Goal: Task Accomplishment & Management: Manage account settings

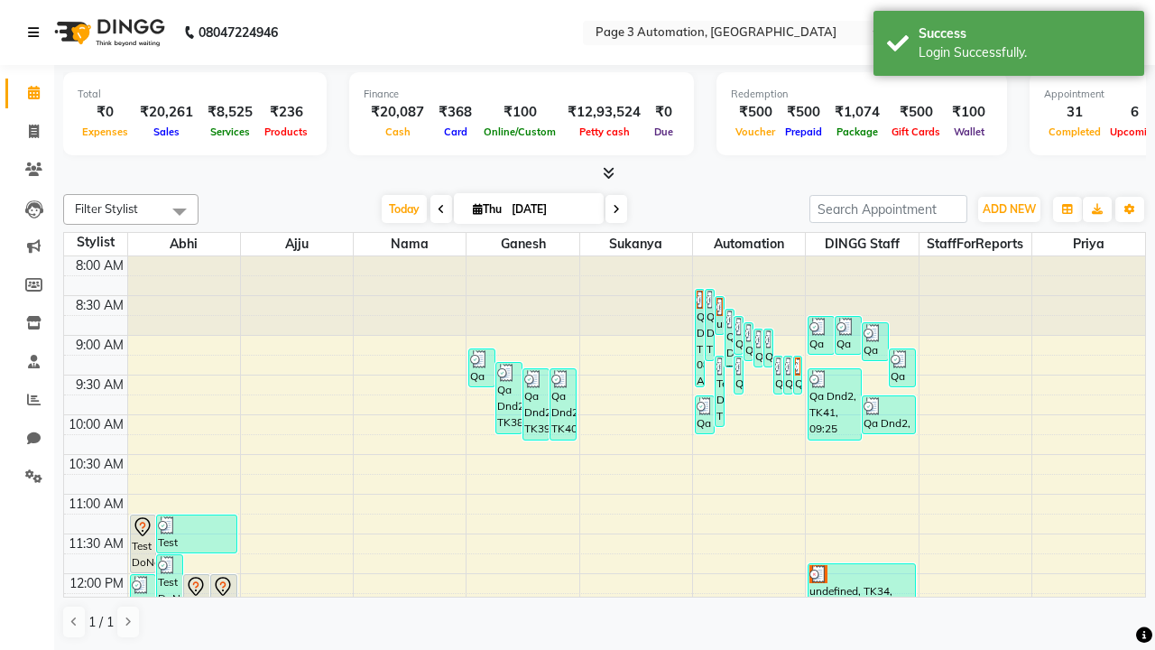
click at [37, 32] on icon at bounding box center [33, 32] width 11 height 13
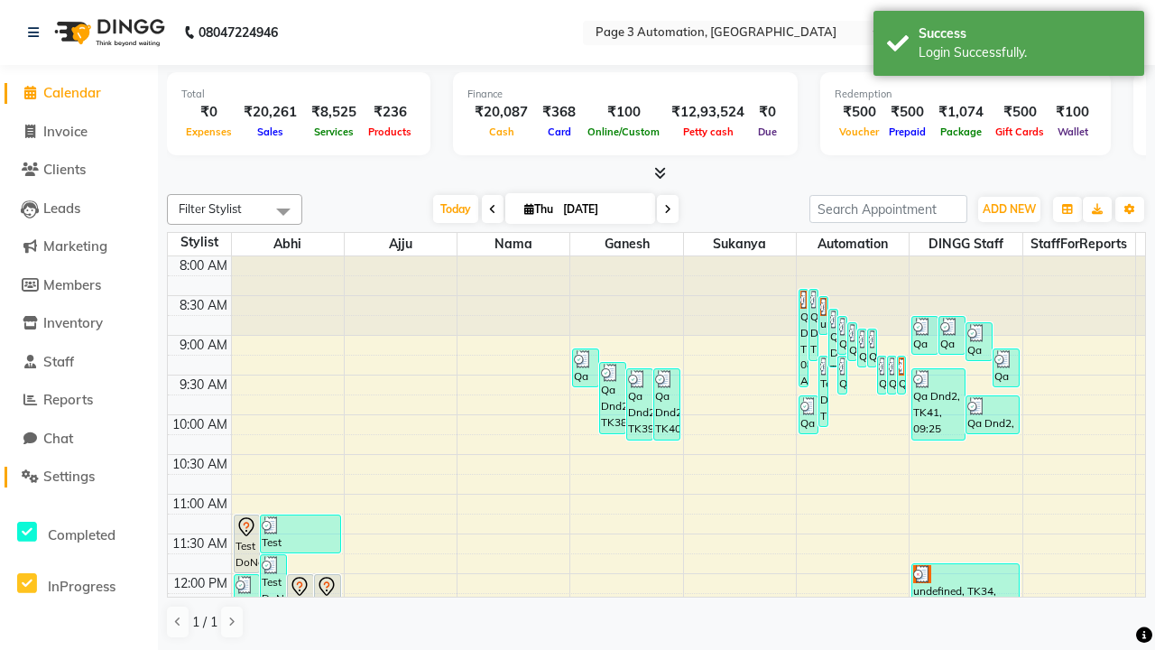
click at [78, 476] on span "Settings" at bounding box center [68, 475] width 51 height 17
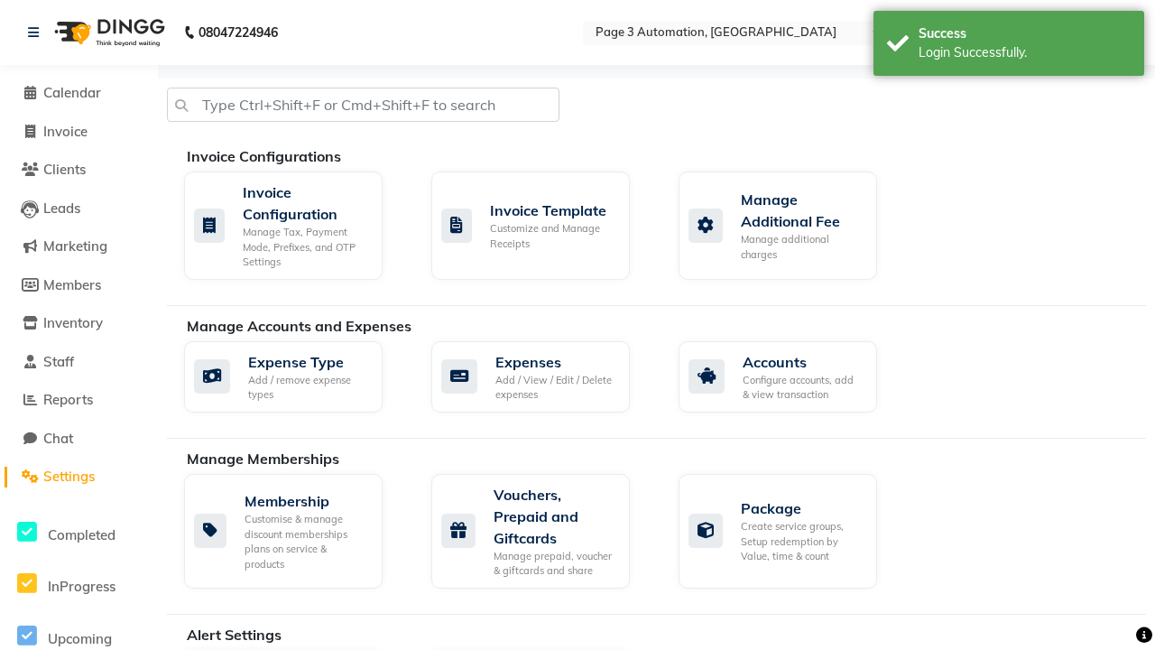
select select "2: 15"
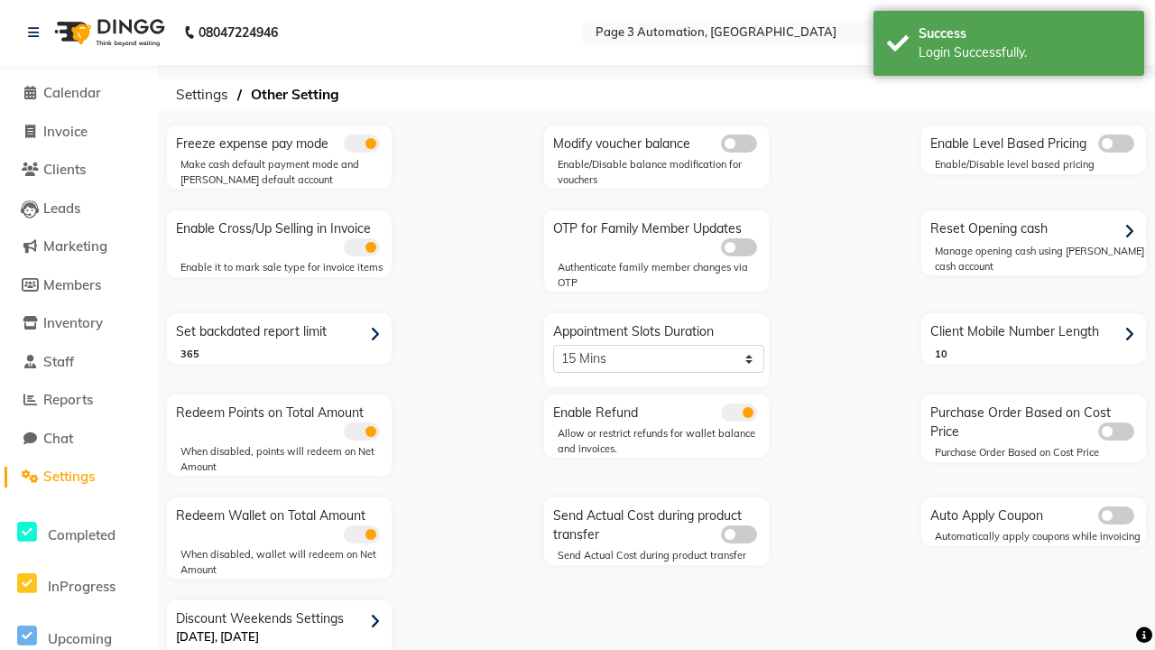
scroll to position [38, 0]
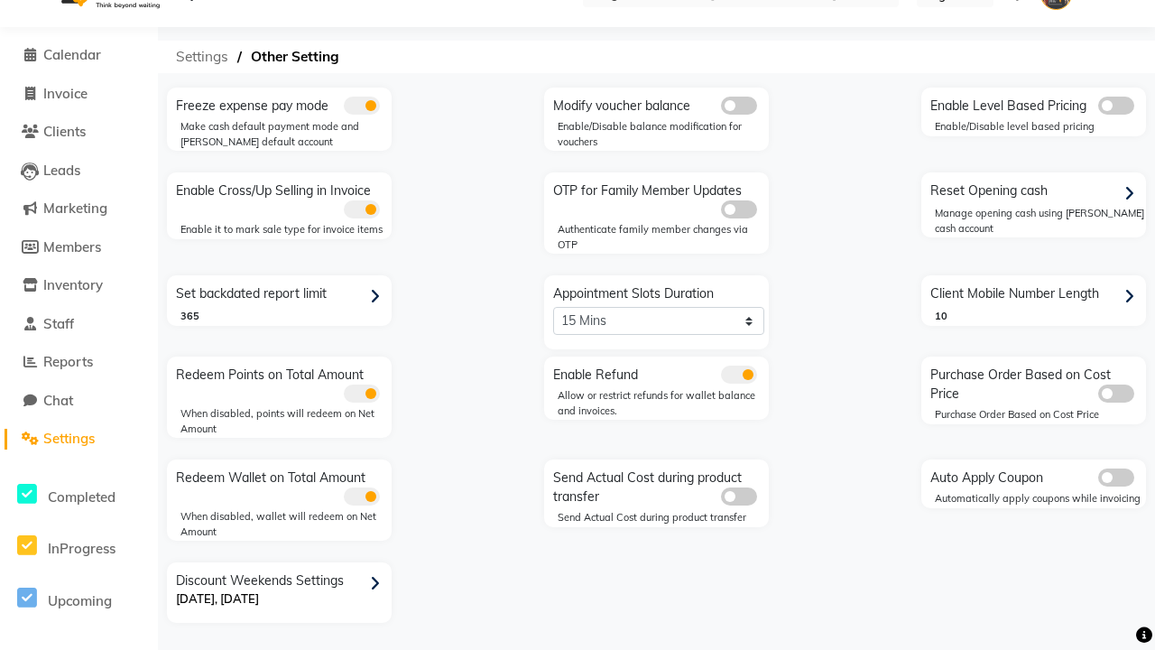
click at [202, 57] on span "Settings" at bounding box center [202, 57] width 70 height 32
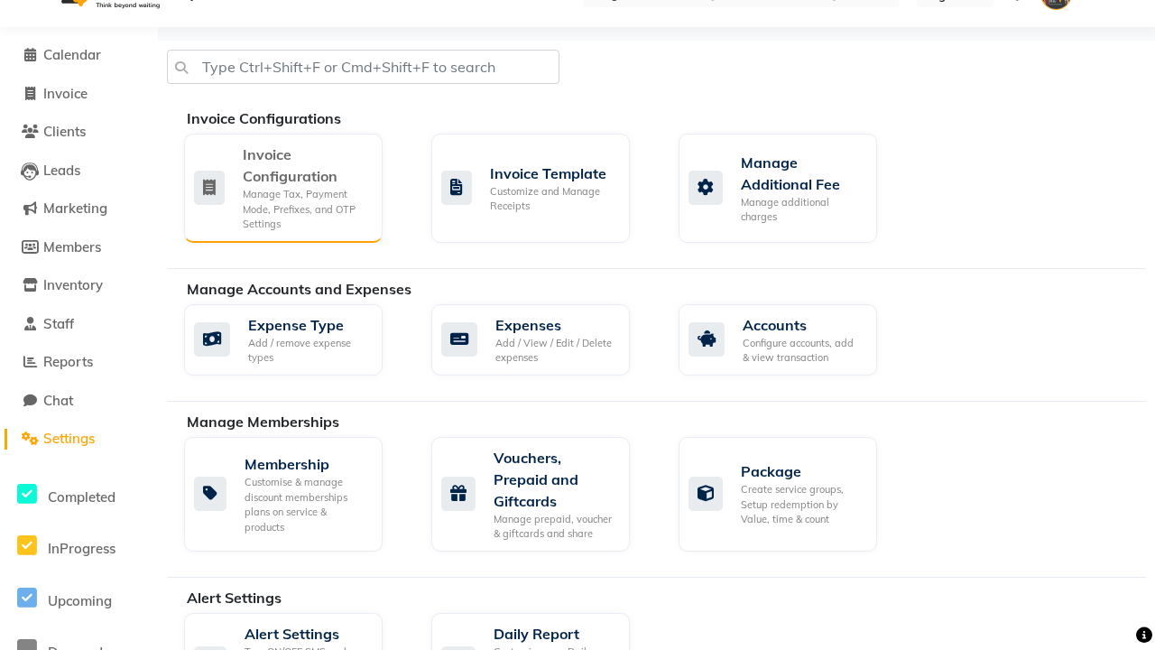
click at [282, 187] on div "Manage Tax, Payment Mode, Prefixes, and OTP Settings" at bounding box center [305, 209] width 125 height 45
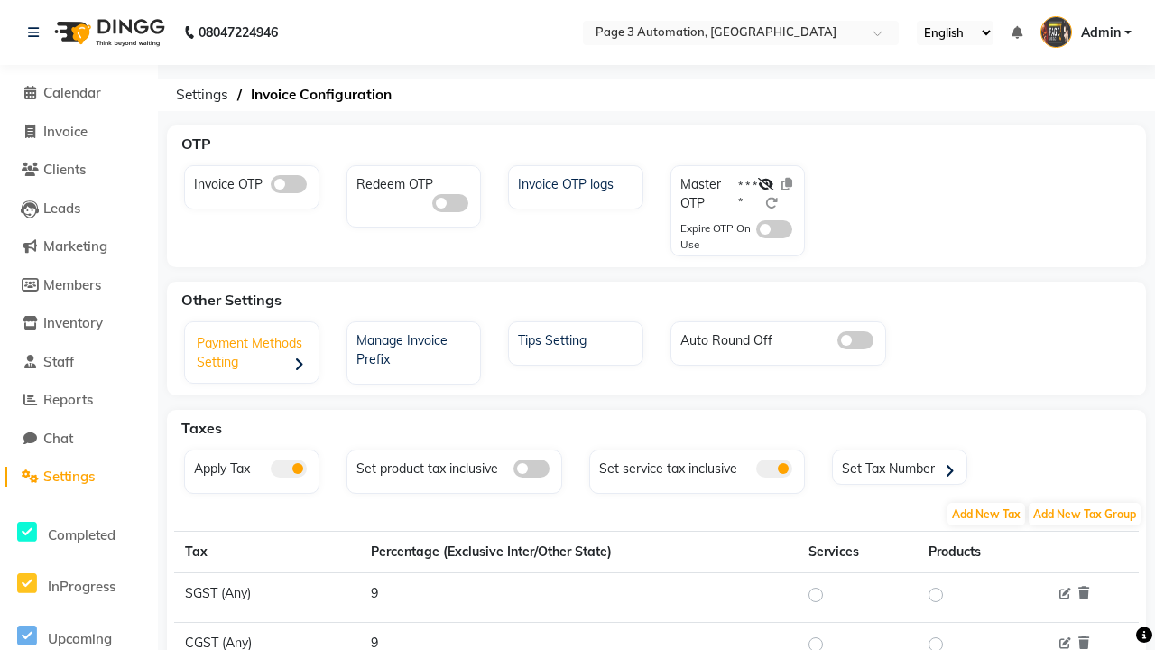
click at [253, 355] on div "Payment Methods Setting" at bounding box center [253, 355] width 129 height 56
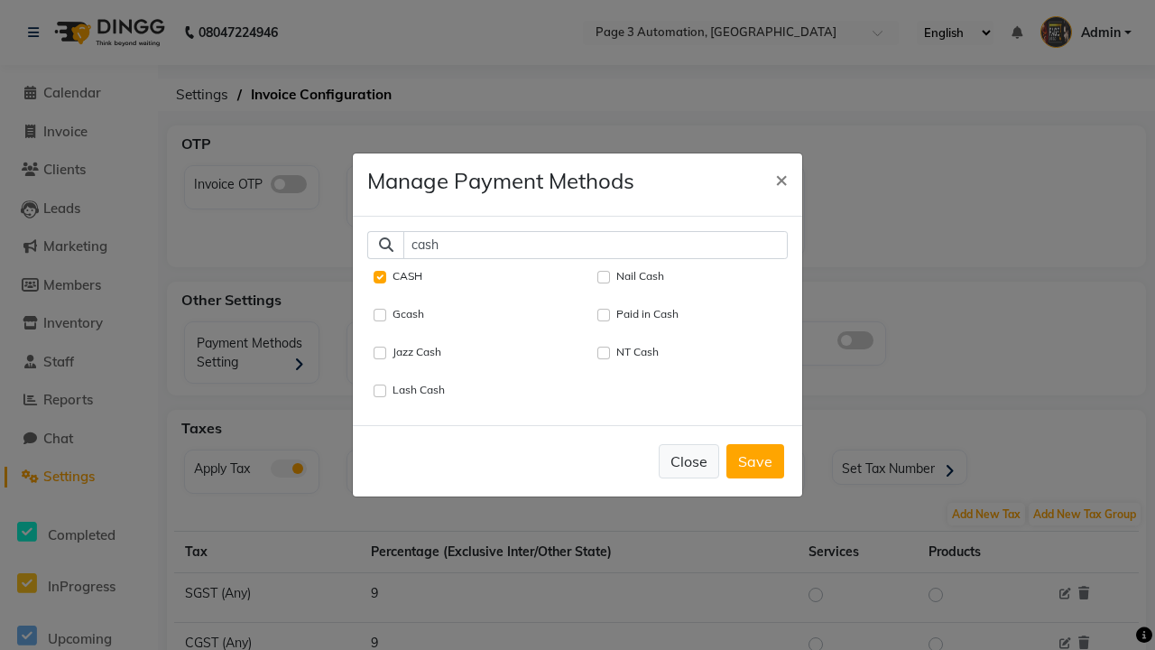
type input "cash"
click at [688, 460] on button "Close" at bounding box center [689, 461] width 60 height 34
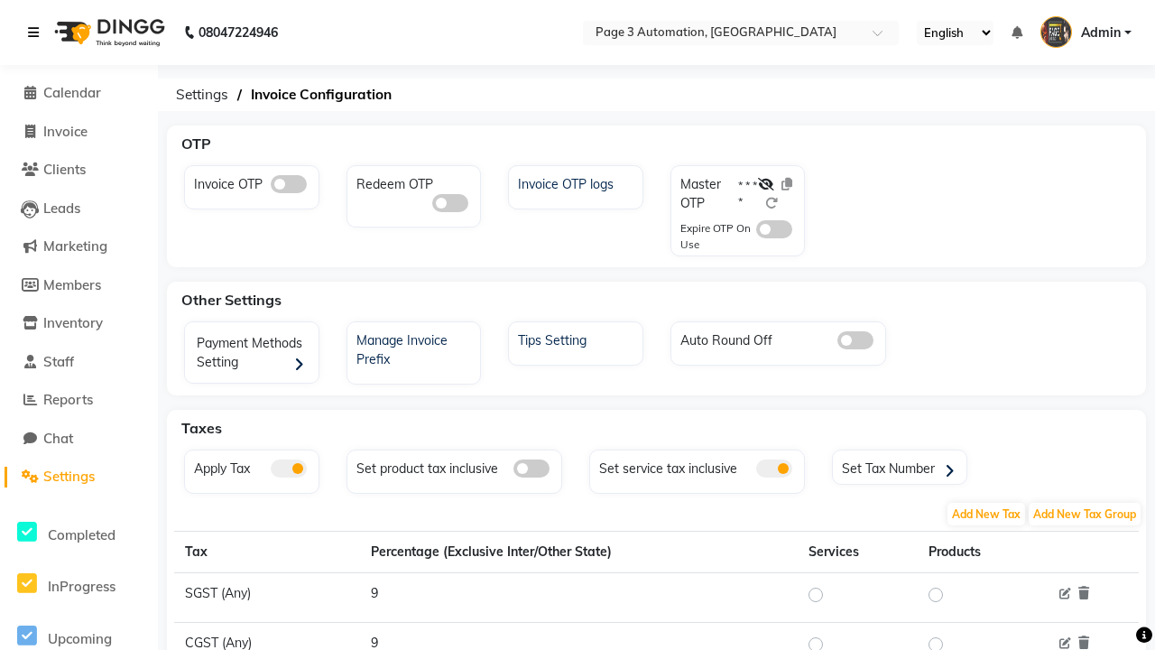
click at [37, 32] on icon at bounding box center [33, 32] width 11 height 13
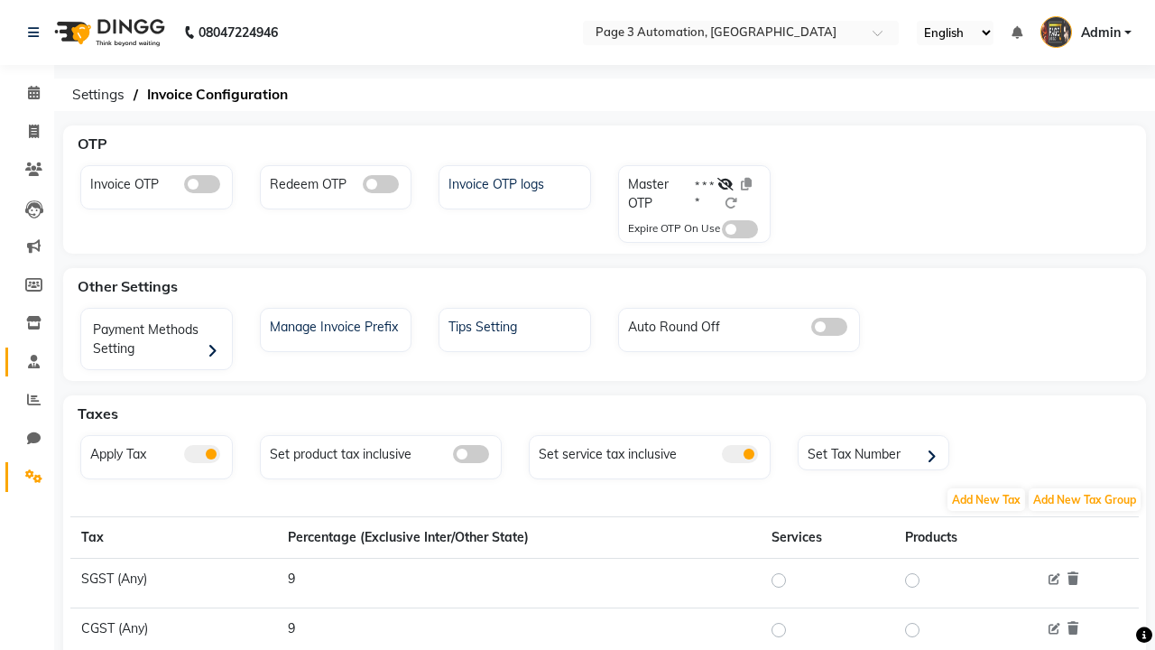
click at [27, 361] on span at bounding box center [34, 362] width 32 height 21
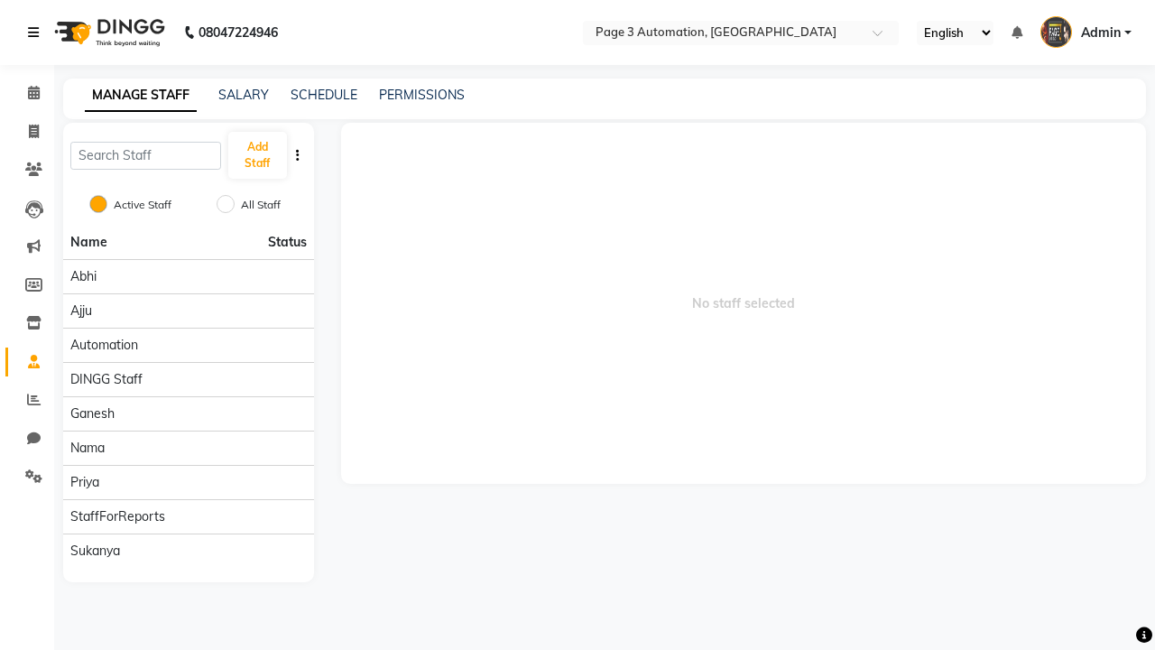
click at [37, 32] on icon at bounding box center [33, 32] width 11 height 13
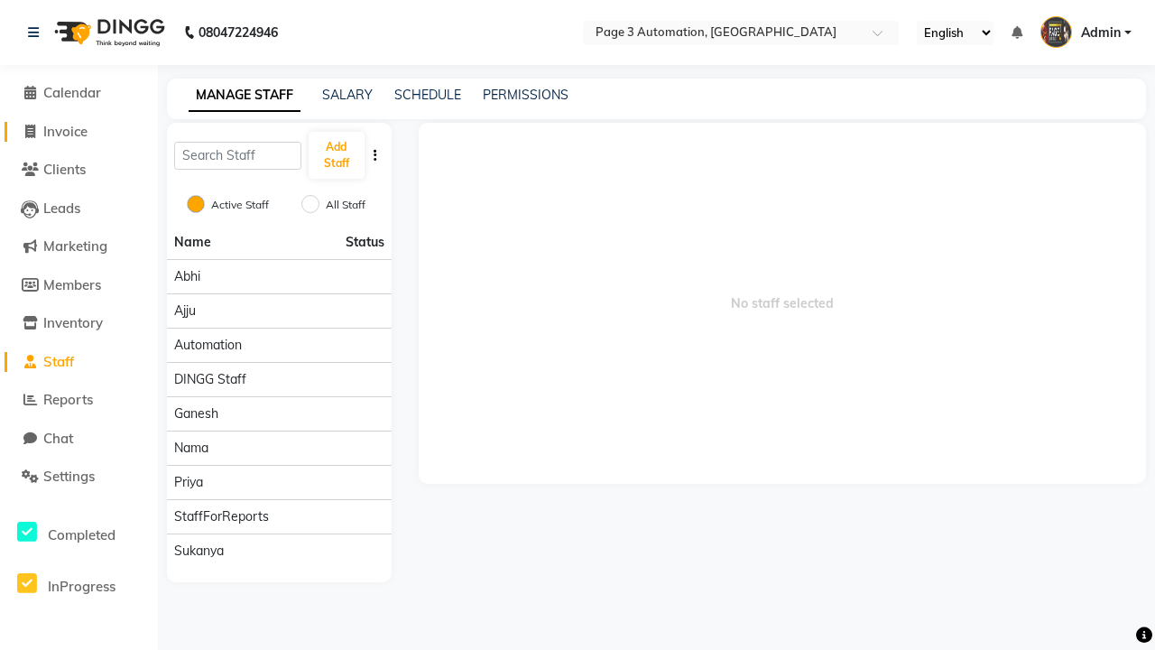
click at [78, 131] on span "Invoice" at bounding box center [65, 131] width 44 height 17
select select "2774"
select select "service"
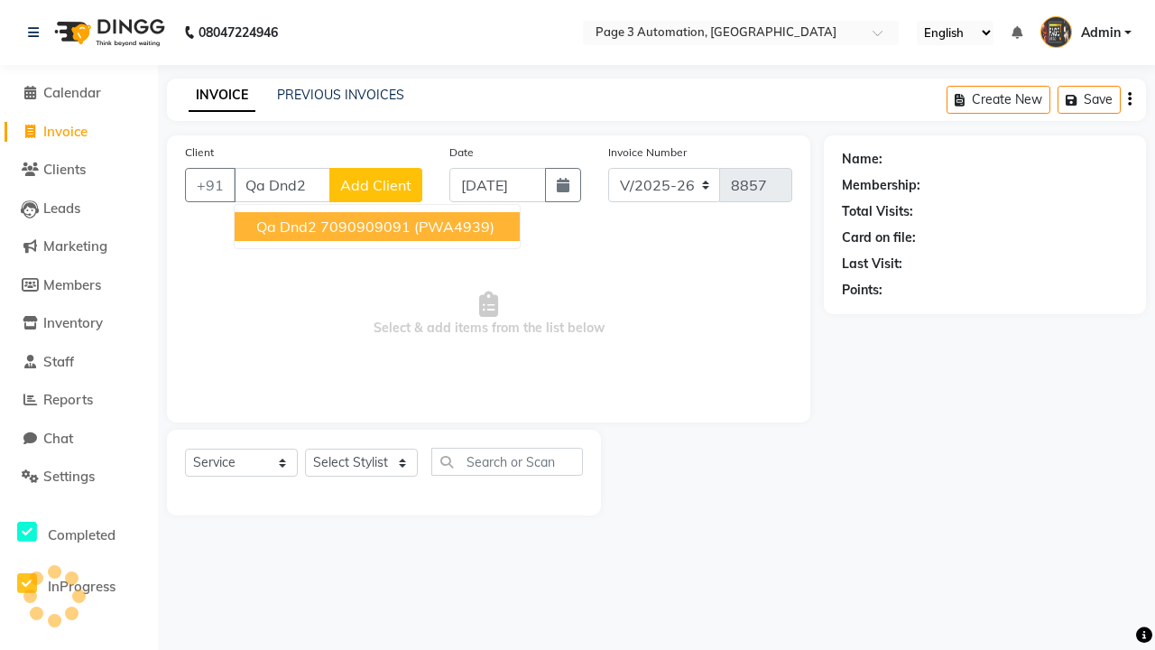
click at [379, 226] on ngb-highlight "7090909091" at bounding box center [365, 226] width 90 height 18
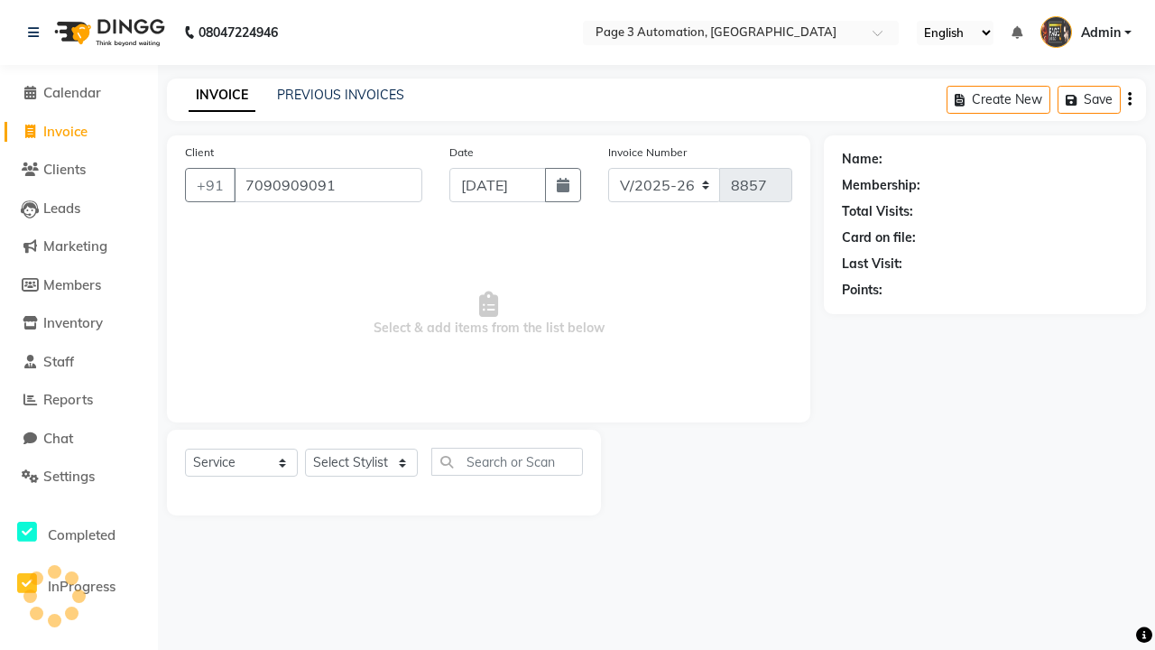
type input "7090909091"
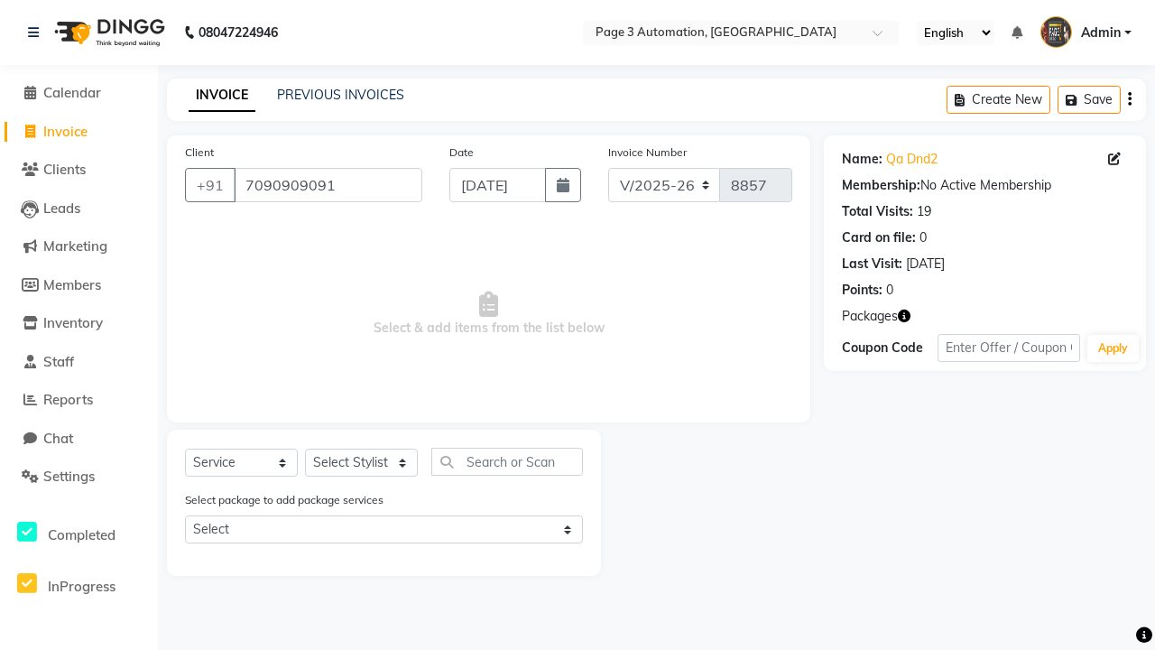
select select "71572"
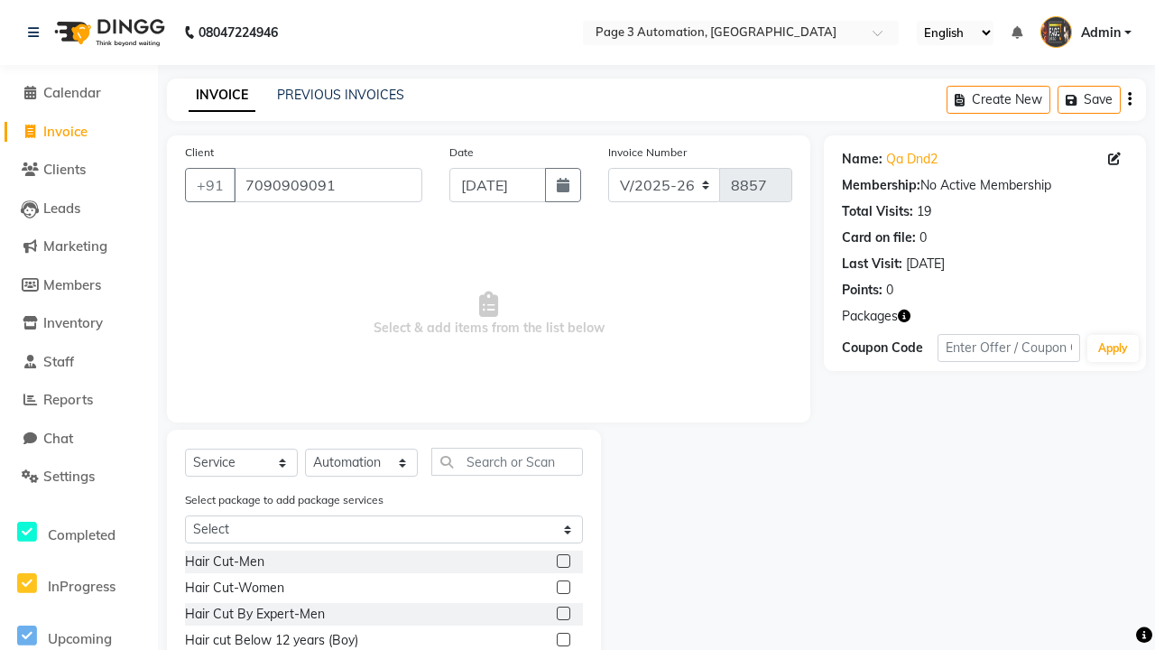
click at [562, 640] on label at bounding box center [564, 639] width 14 height 14
click at [562, 640] on input "checkbox" at bounding box center [563, 640] width 12 height 12
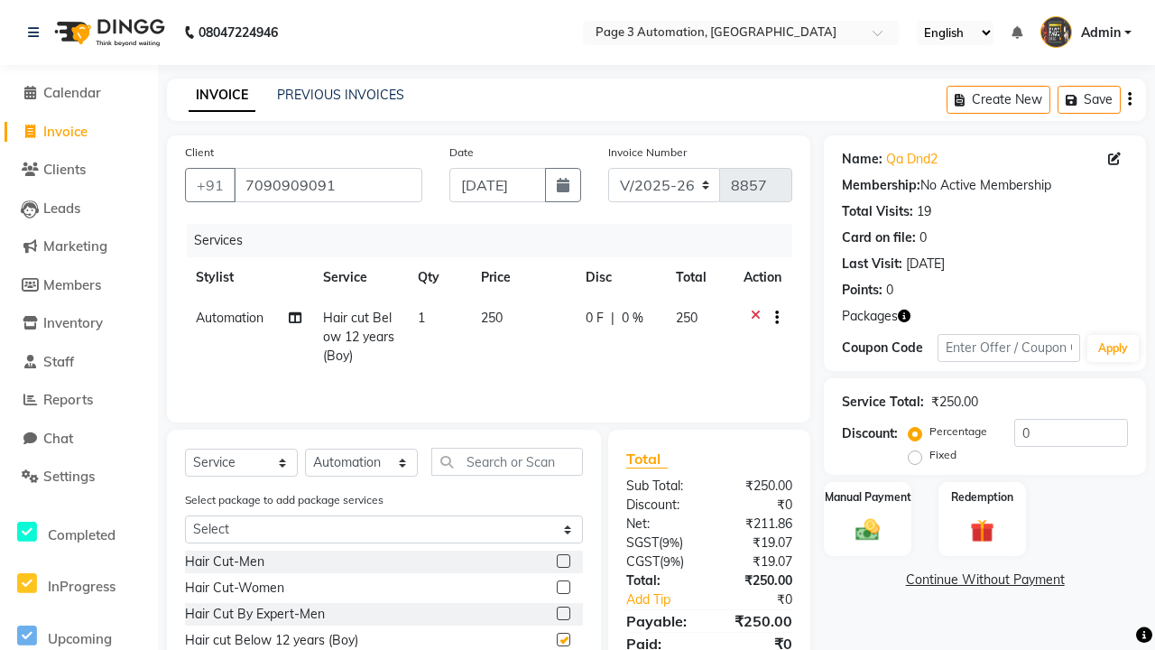
checkbox input "false"
click at [867, 496] on label "Manual Payment" at bounding box center [868, 495] width 90 height 17
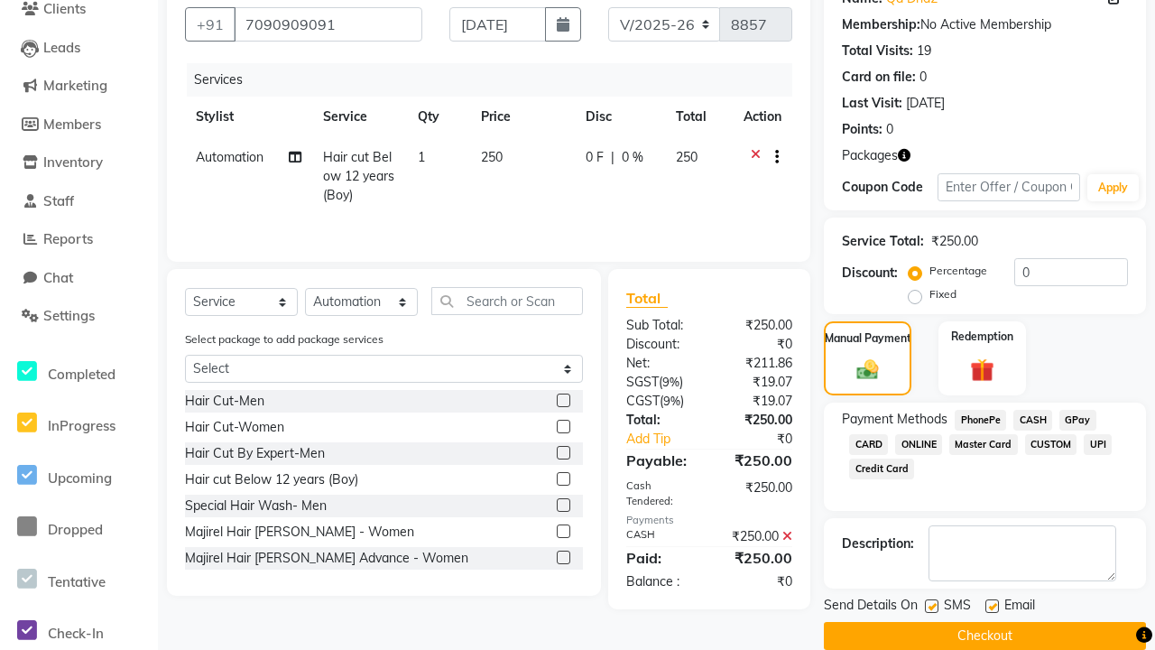
click at [931, 605] on label at bounding box center [932, 606] width 14 height 14
click at [931, 605] on input "checkbox" at bounding box center [931, 607] width 12 height 12
checkbox input "false"
click at [991, 605] on label at bounding box center [992, 606] width 14 height 14
click at [991, 605] on input "checkbox" at bounding box center [991, 607] width 12 height 12
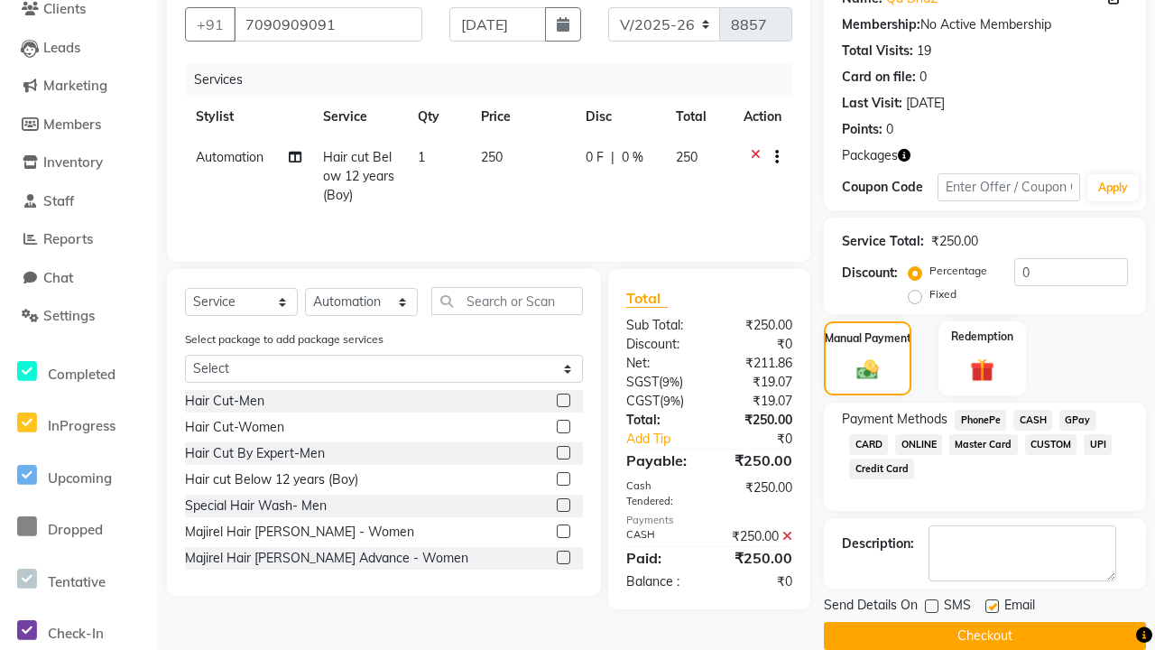
checkbox input "false"
click at [984, 635] on button "Checkout" at bounding box center [985, 636] width 322 height 28
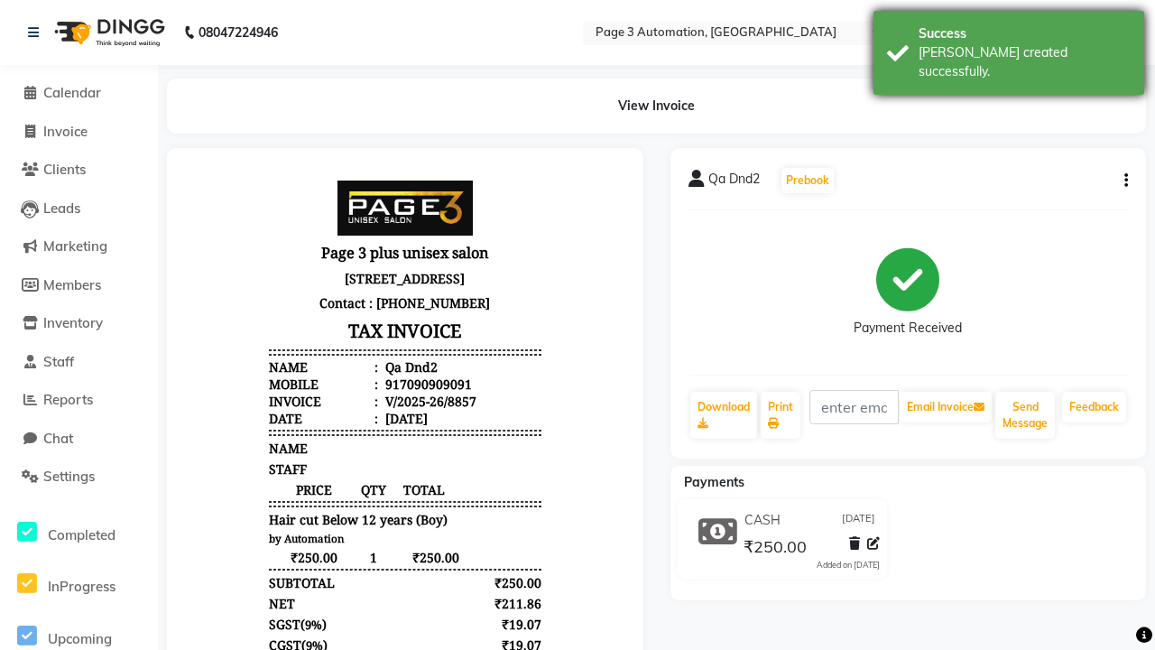
click at [1009, 46] on div "[PERSON_NAME] created successfully." at bounding box center [1024, 62] width 212 height 38
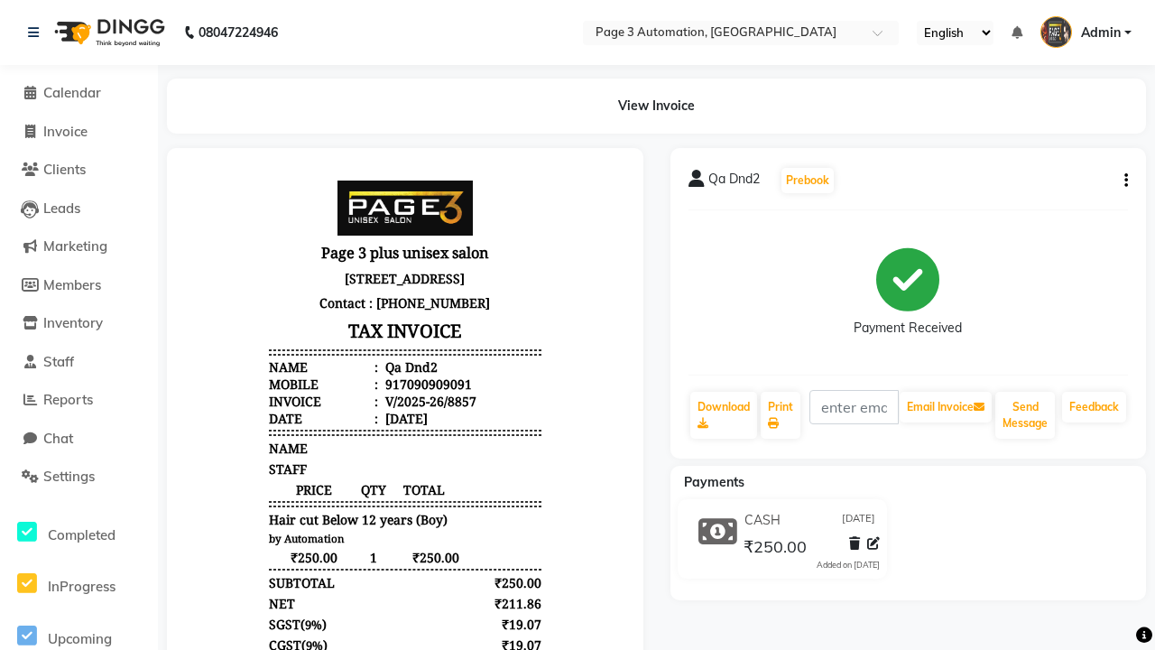
click at [1122, 180] on button "button" at bounding box center [1122, 180] width 11 height 19
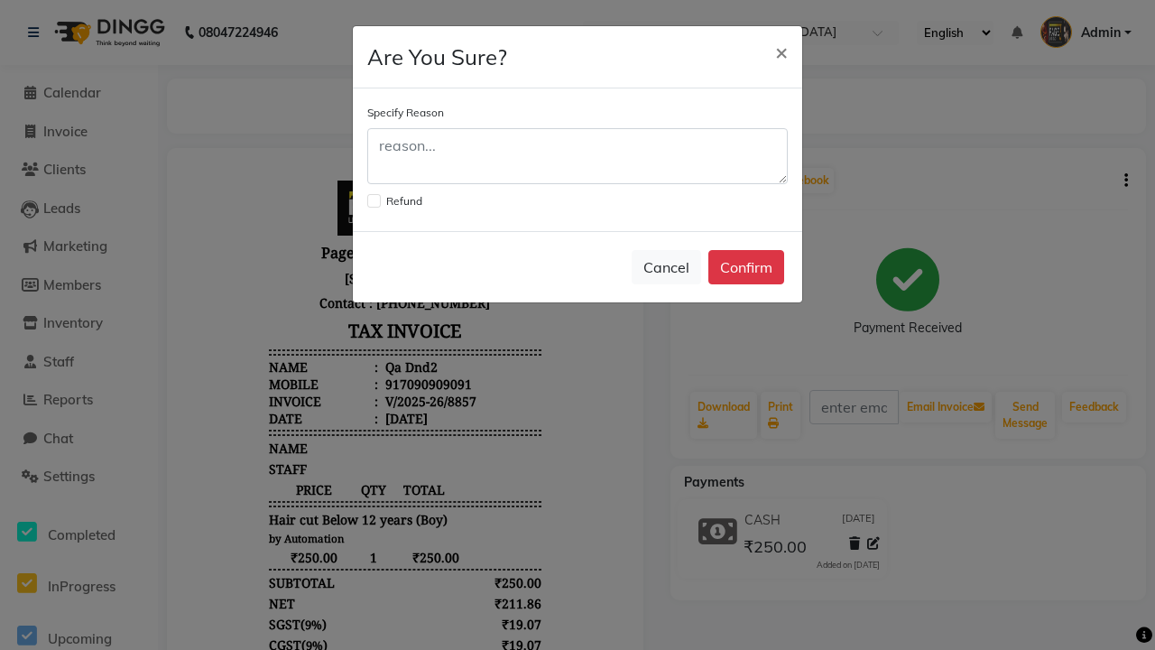
click at [373, 200] on label at bounding box center [374, 201] width 14 height 14
click at [373, 200] on input "checkbox" at bounding box center [373, 199] width 12 height 12
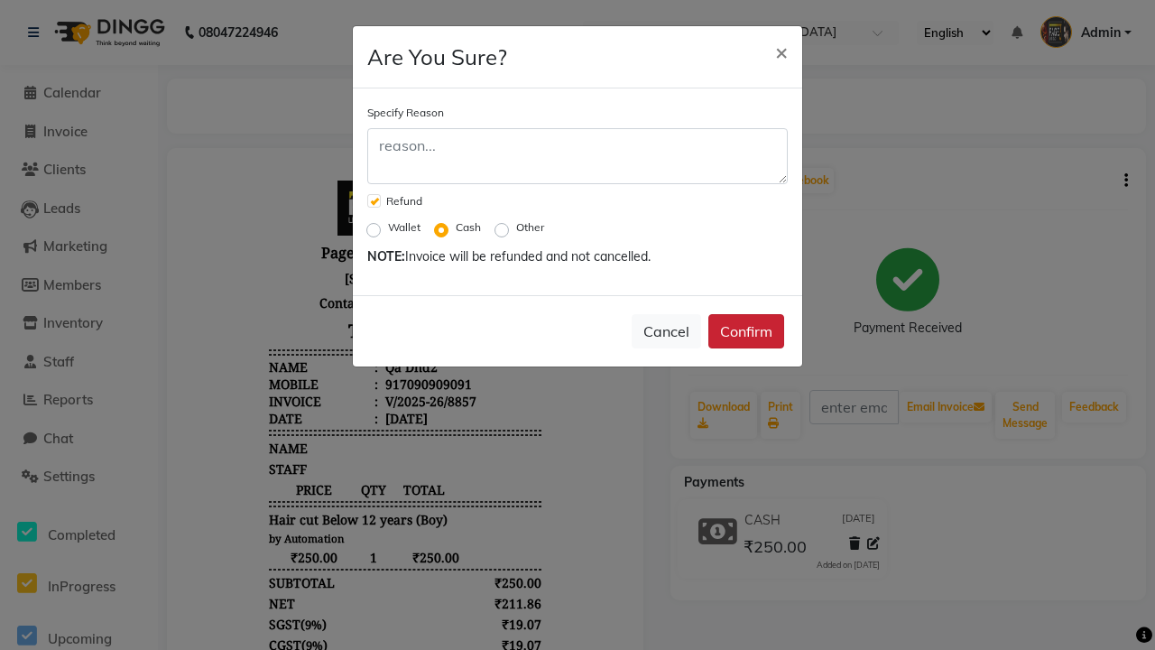
click at [746, 331] on button "Confirm" at bounding box center [746, 331] width 76 height 34
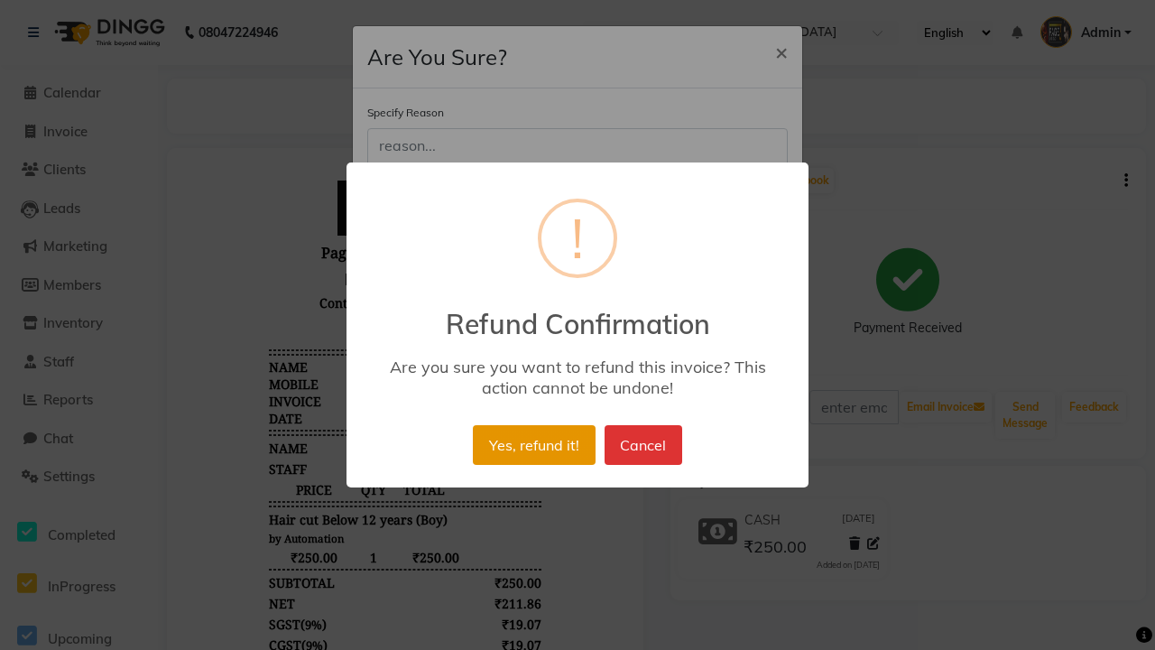
click at [533, 445] on button "Yes, refund it!" at bounding box center [534, 445] width 122 height 40
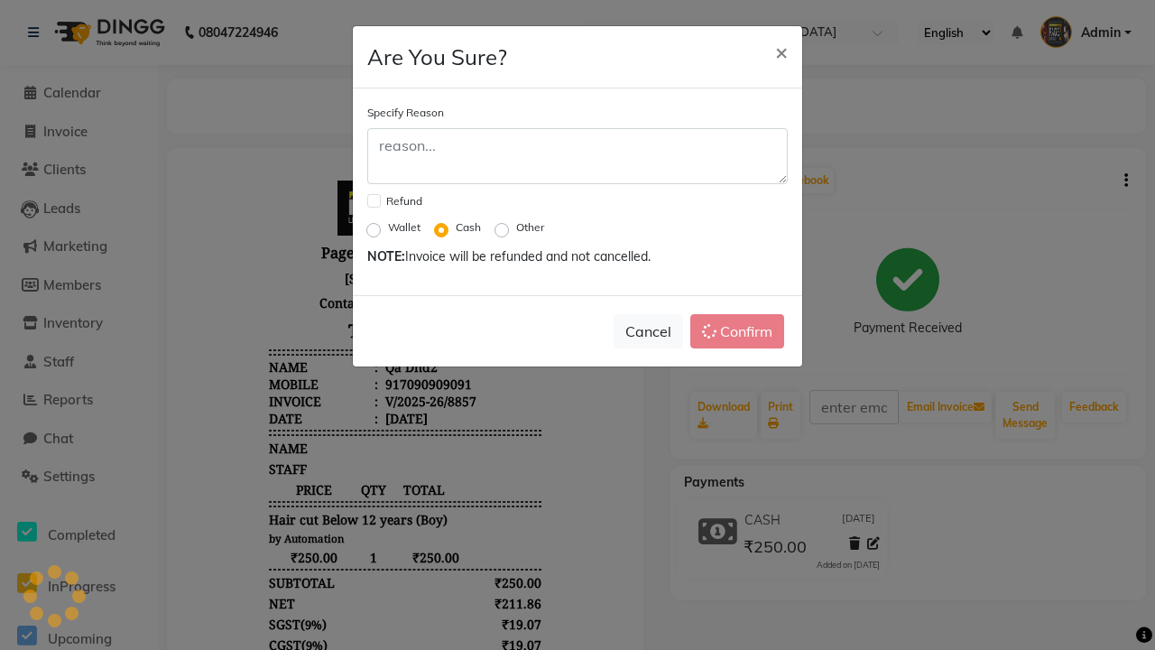
checkbox input "false"
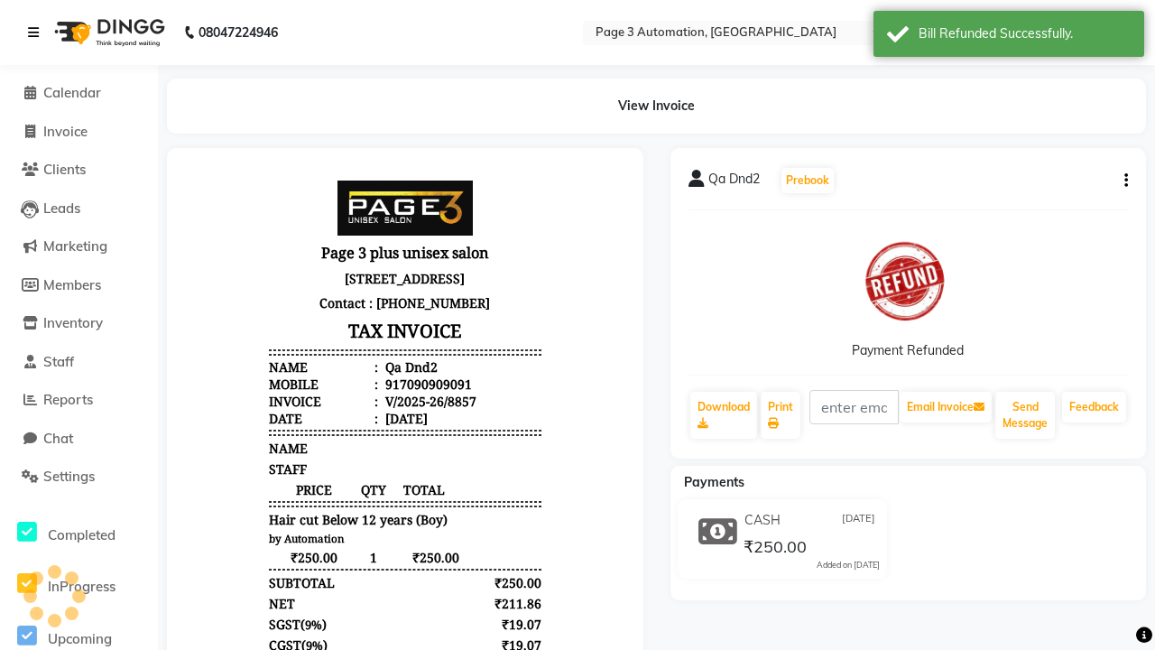
click at [32, 32] on icon at bounding box center [33, 32] width 11 height 13
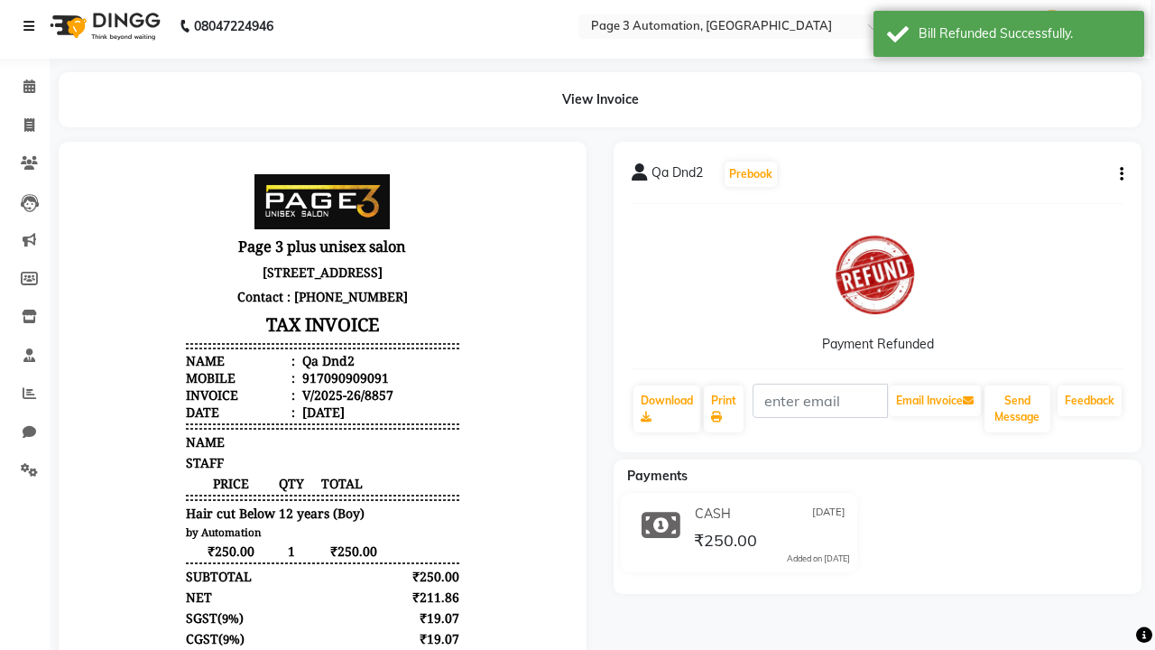
scroll to position [7, 0]
click at [23, 469] on icon at bounding box center [29, 469] width 17 height 14
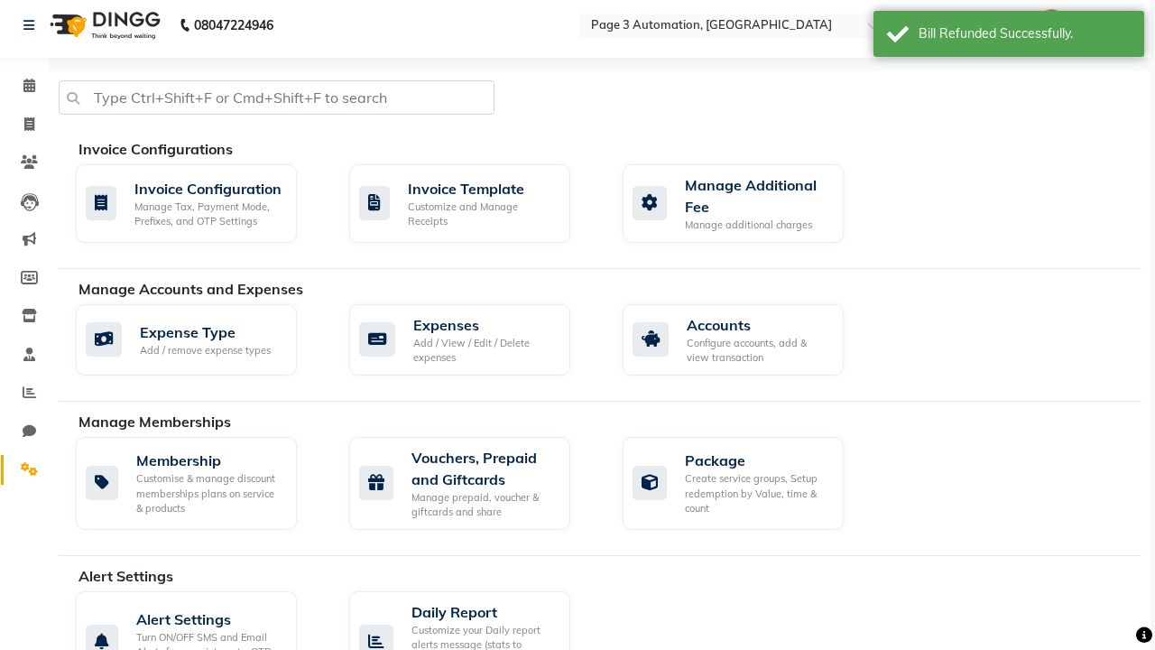
select select "2: 15"
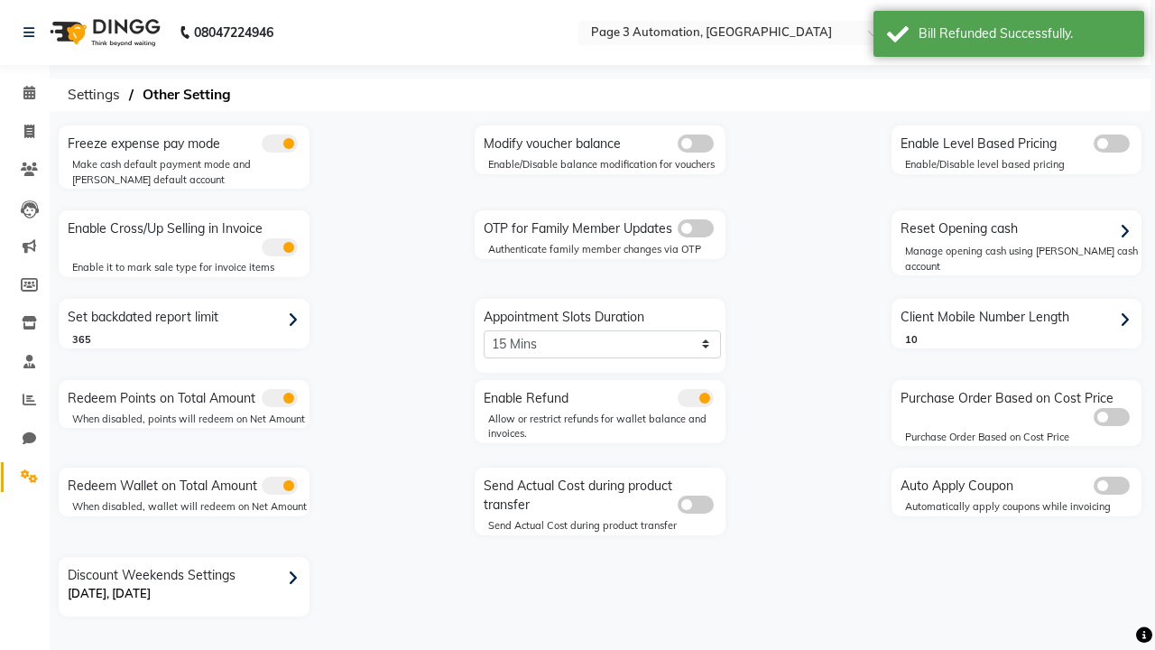
click at [1018, 229] on div "Reset Opening cash" at bounding box center [1019, 229] width 246 height 29
select select "1486"
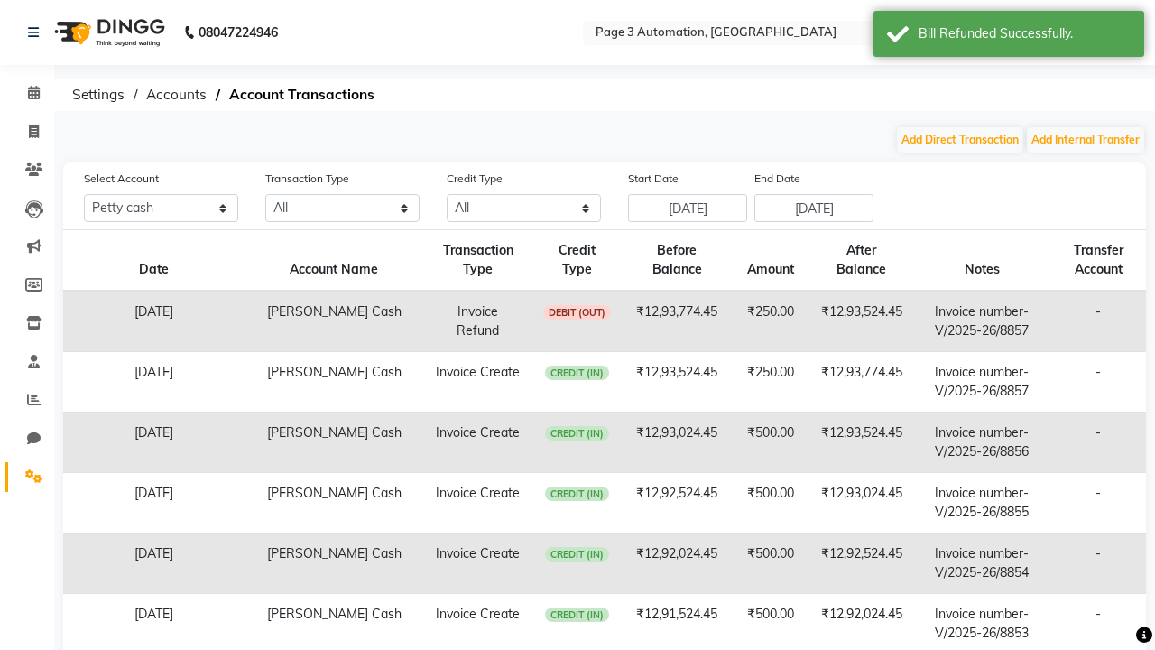
click at [1085, 32] on span "Admin" at bounding box center [1101, 32] width 40 height 19
